Goal: Information Seeking & Learning: Learn about a topic

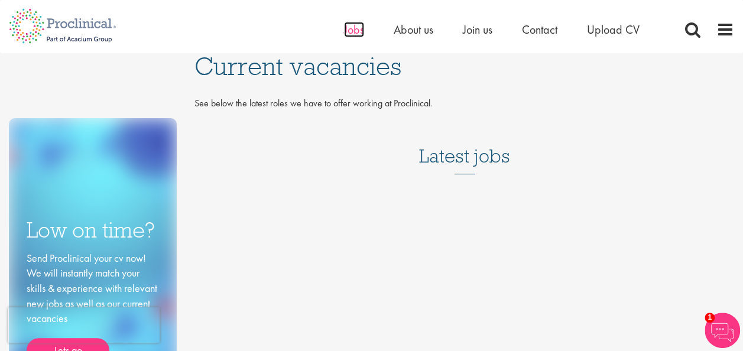
click at [353, 34] on span "Jobs" at bounding box center [354, 29] width 20 height 15
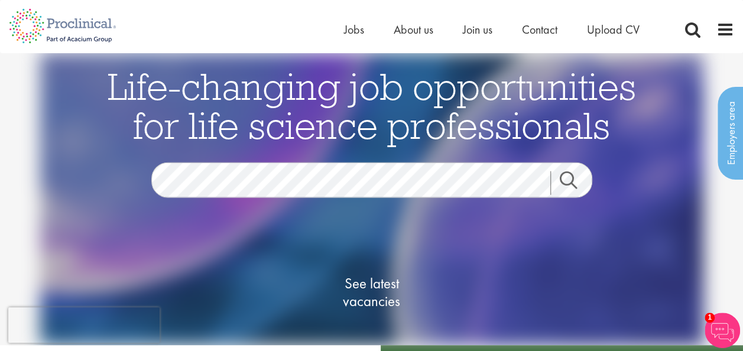
click at [569, 181] on link "Search" at bounding box center [576, 183] width 51 height 24
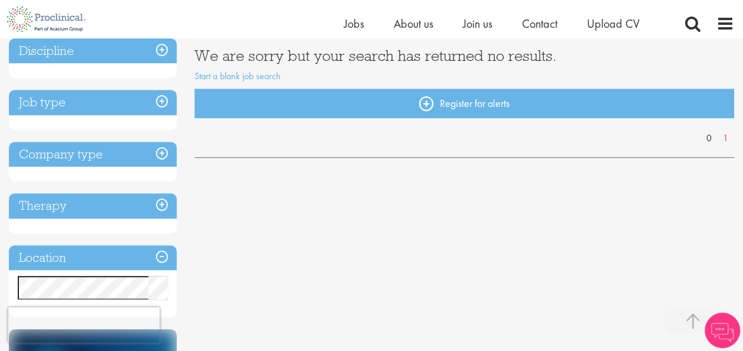
scroll to position [209, 0]
